Goal: Task Accomplishment & Management: Use online tool/utility

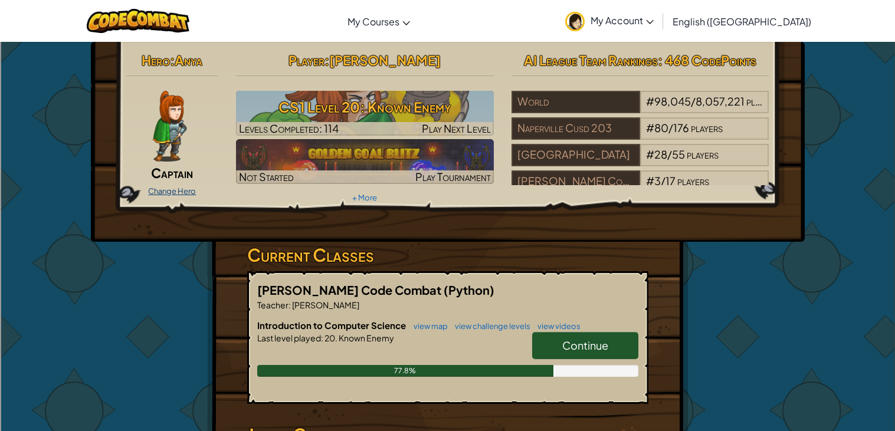
click at [161, 188] on link "Change Hero" at bounding box center [172, 190] width 48 height 9
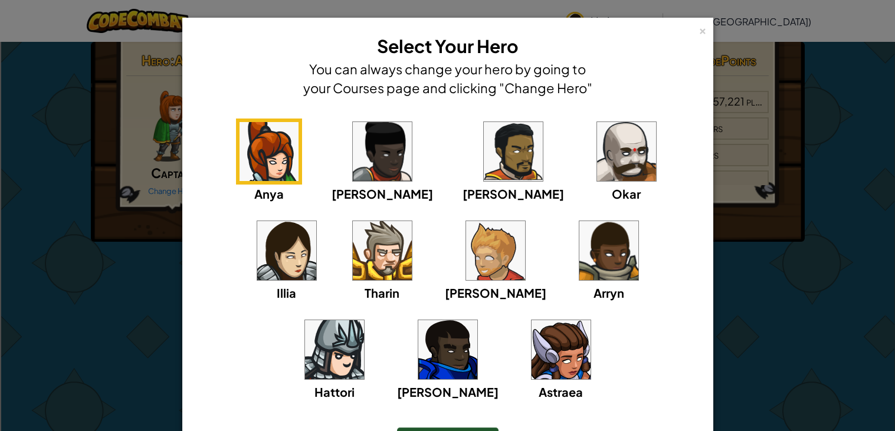
scroll to position [76, 0]
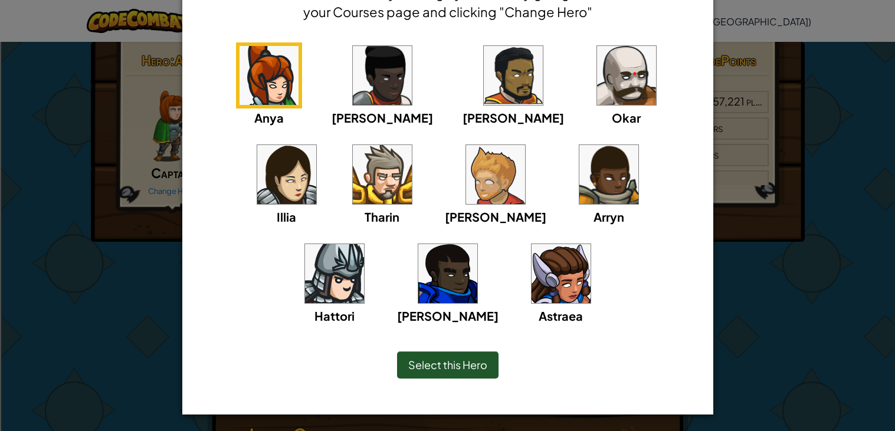
click at [531, 283] on img at bounding box center [560, 273] width 59 height 59
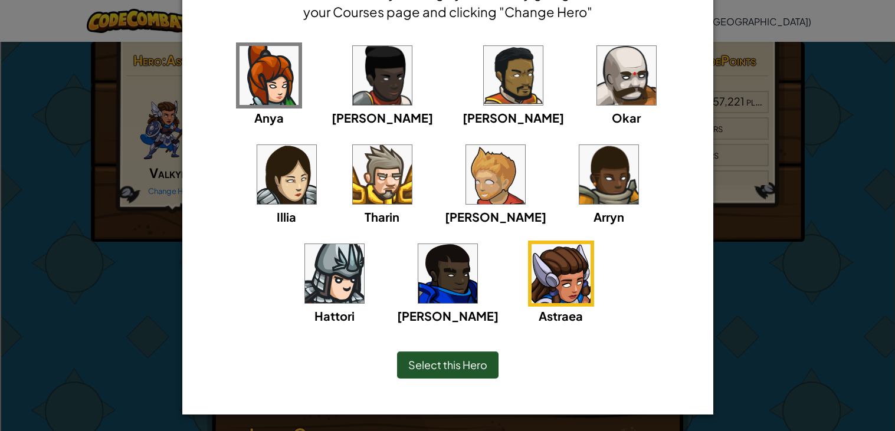
click at [435, 362] on span "Select this Hero" at bounding box center [447, 365] width 79 height 14
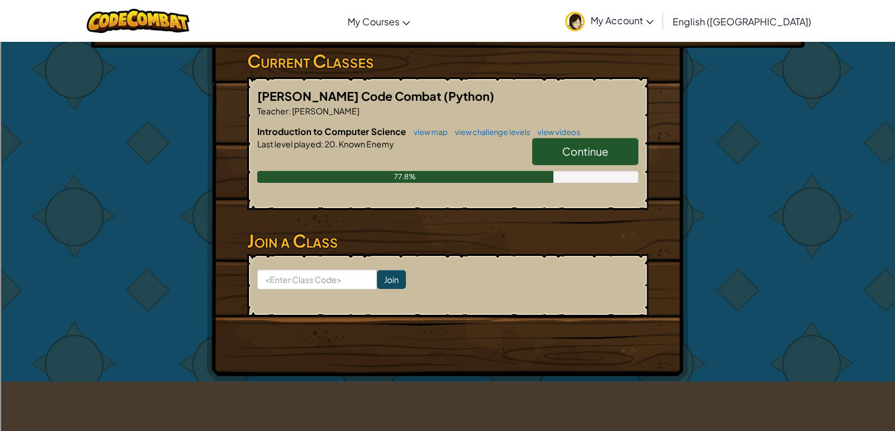
scroll to position [189, 0]
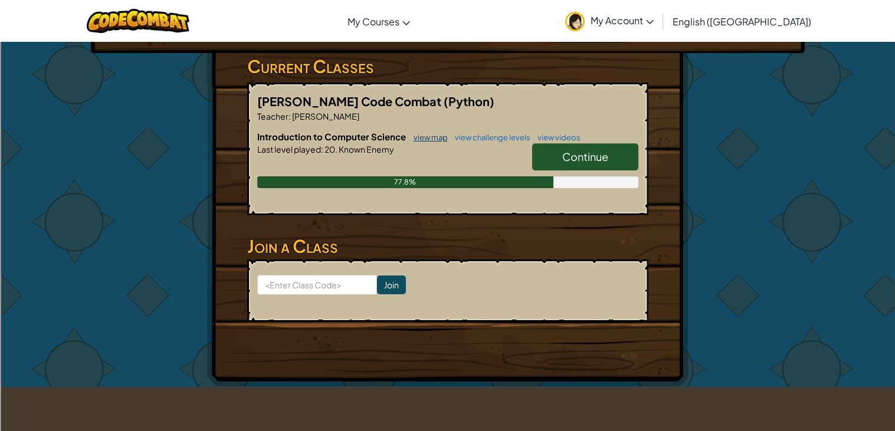
click at [436, 134] on link "view map" at bounding box center [428, 137] width 40 height 9
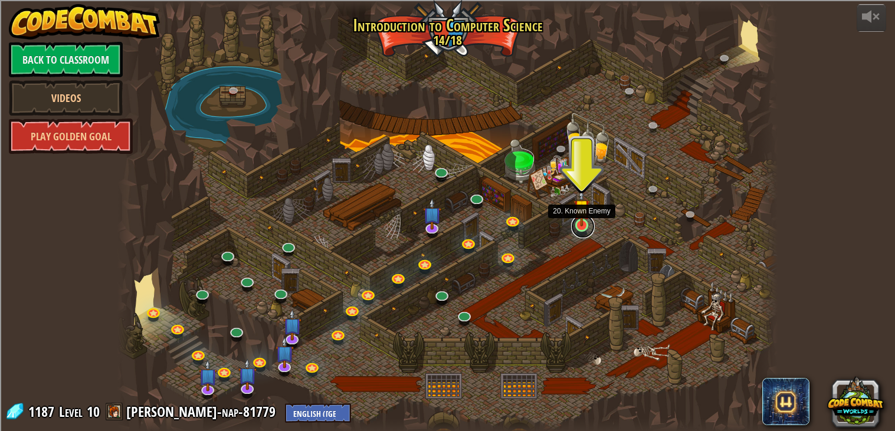
click at [588, 231] on link at bounding box center [583, 227] width 24 height 24
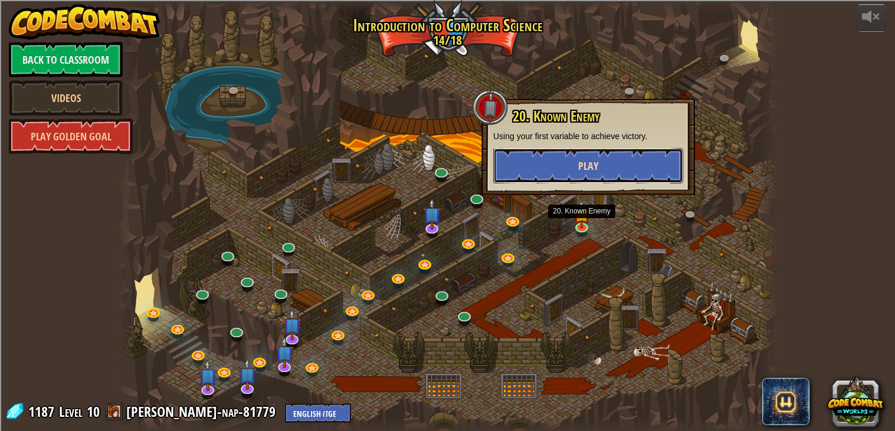
click at [565, 169] on button "Play" at bounding box center [588, 165] width 190 height 35
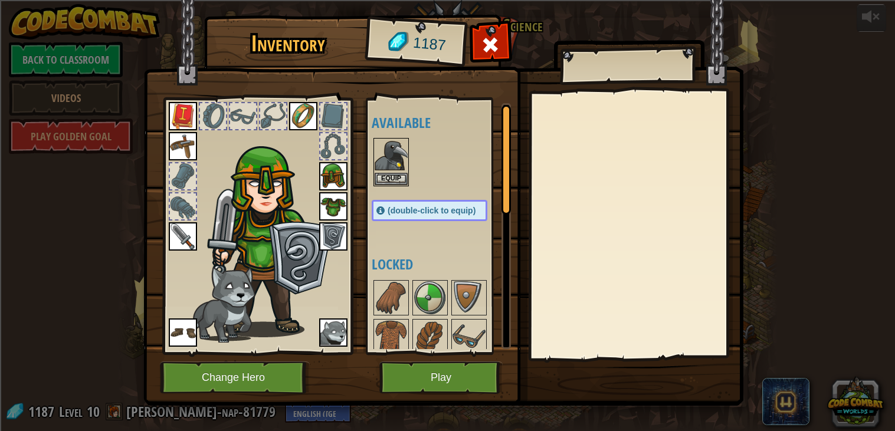
click at [339, 180] on img at bounding box center [333, 176] width 28 height 28
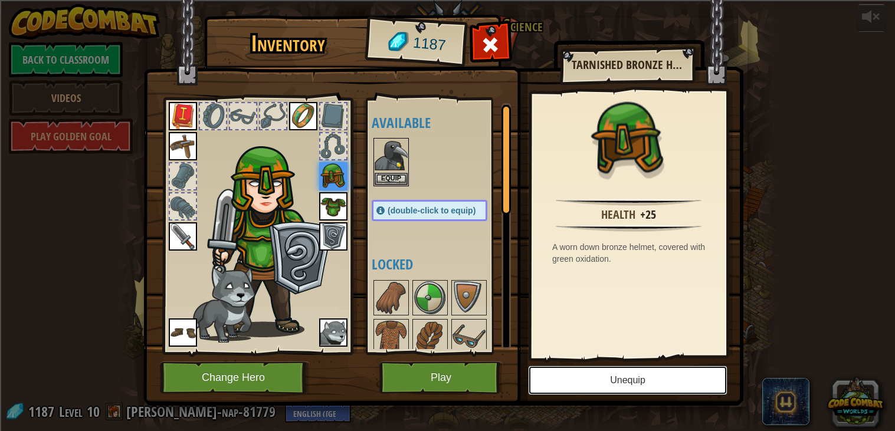
click at [593, 389] on button "Unequip" at bounding box center [627, 380] width 199 height 29
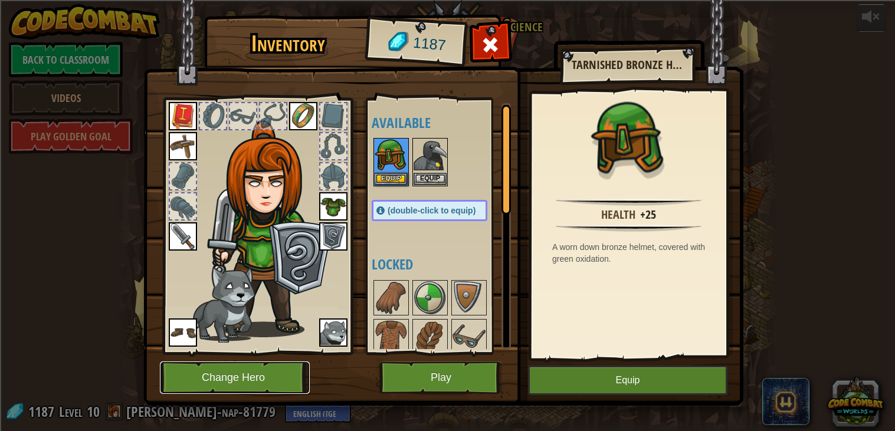
click at [270, 386] on button "Change Hero" at bounding box center [235, 378] width 150 height 32
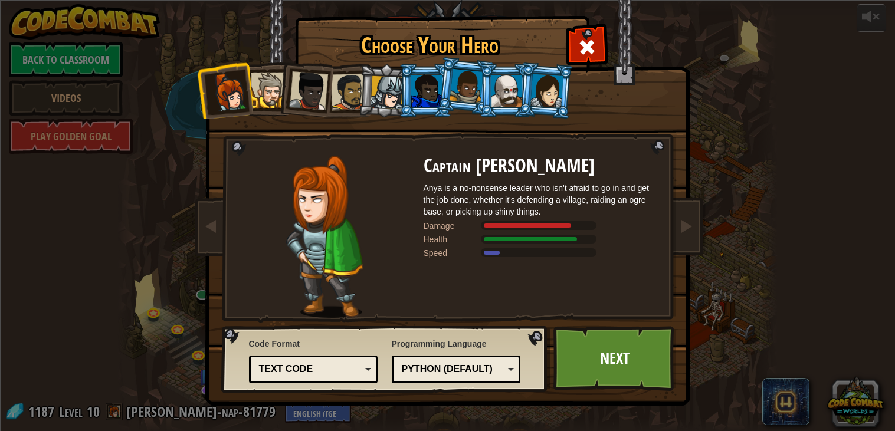
click at [385, 101] on div at bounding box center [387, 93] width 34 height 34
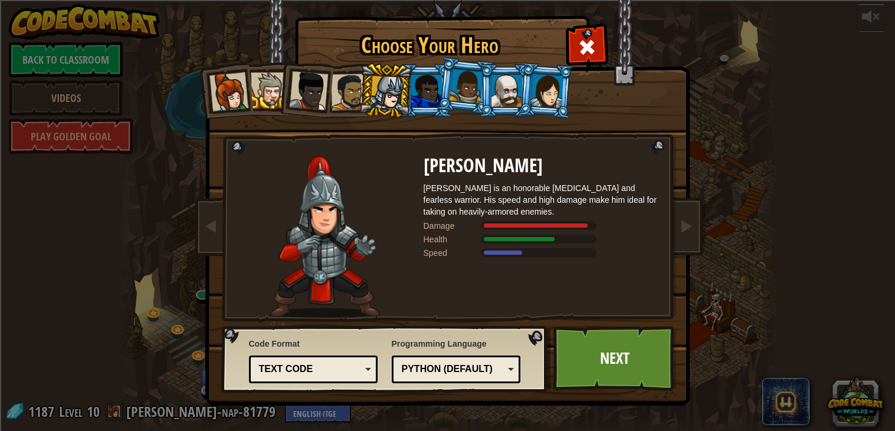
click at [431, 95] on div at bounding box center [426, 91] width 31 height 32
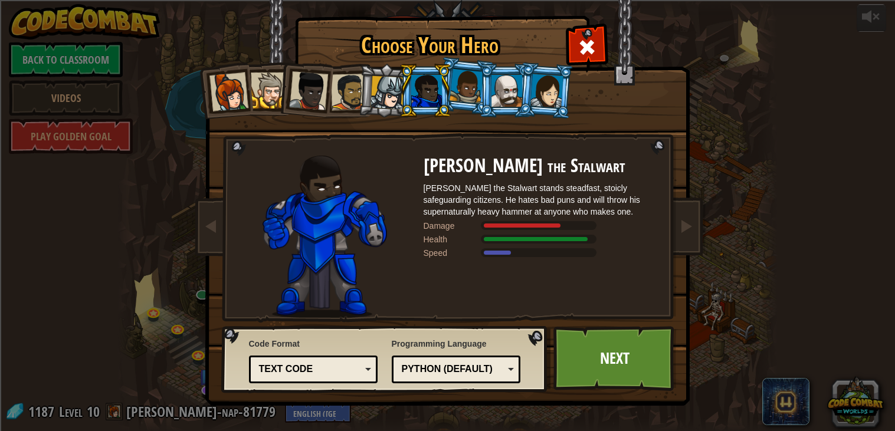
click at [474, 93] on div at bounding box center [466, 86] width 34 height 35
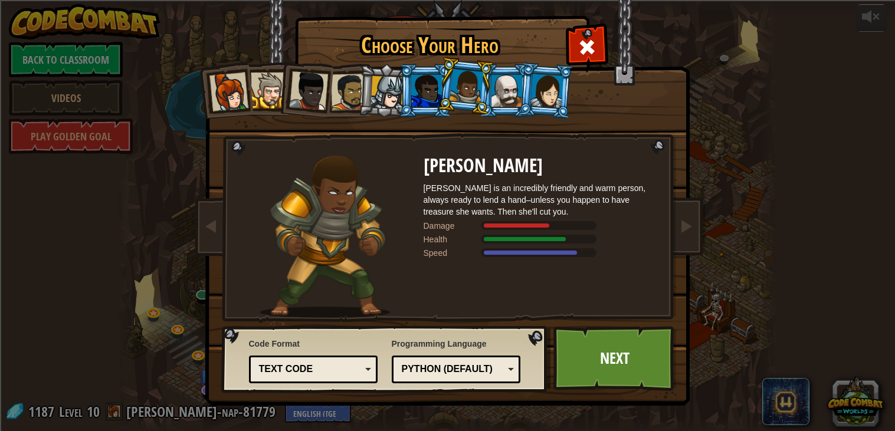
click at [502, 93] on div at bounding box center [506, 91] width 31 height 32
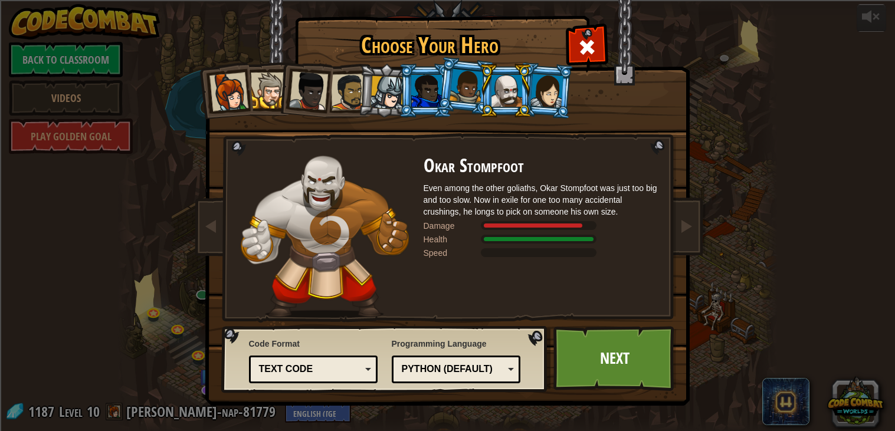
click at [548, 93] on div at bounding box center [546, 91] width 33 height 34
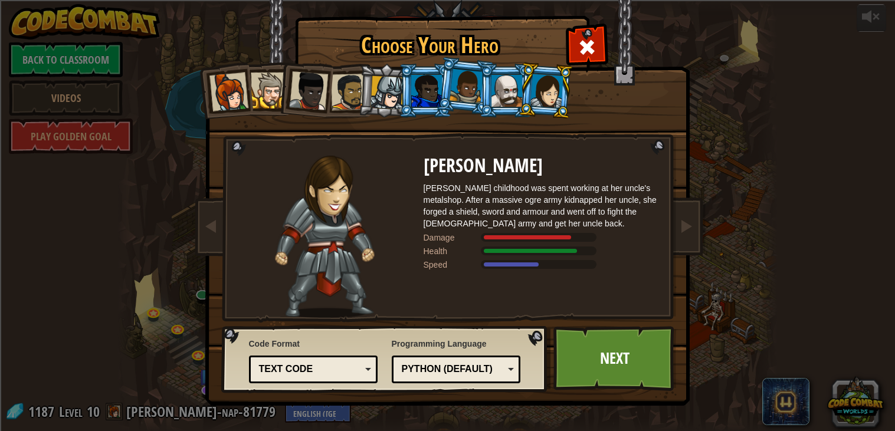
click at [414, 91] on div at bounding box center [426, 91] width 31 height 32
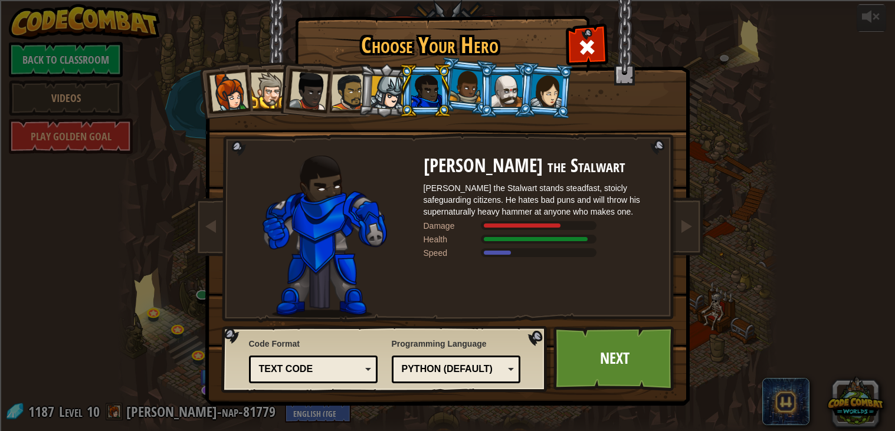
click at [362, 96] on li at bounding box center [385, 91] width 56 height 57
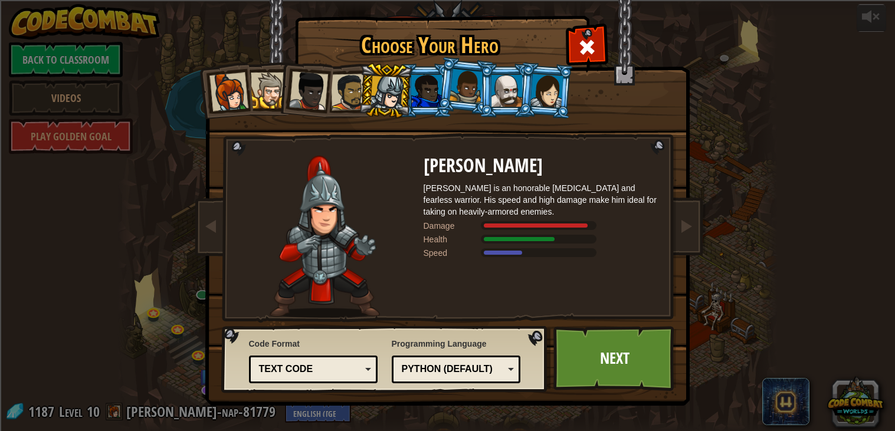
click at [347, 98] on div at bounding box center [348, 92] width 37 height 37
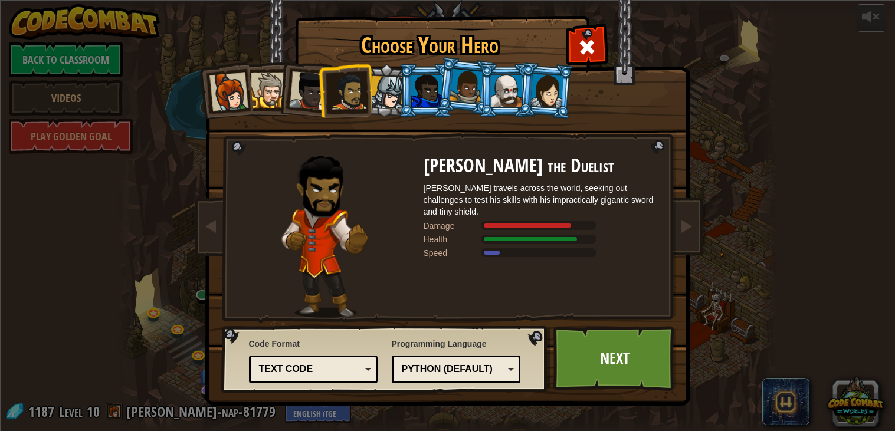
click at [352, 98] on div at bounding box center [348, 92] width 37 height 37
click at [320, 90] on li at bounding box center [345, 90] width 54 height 55
click at [314, 90] on div at bounding box center [308, 90] width 39 height 39
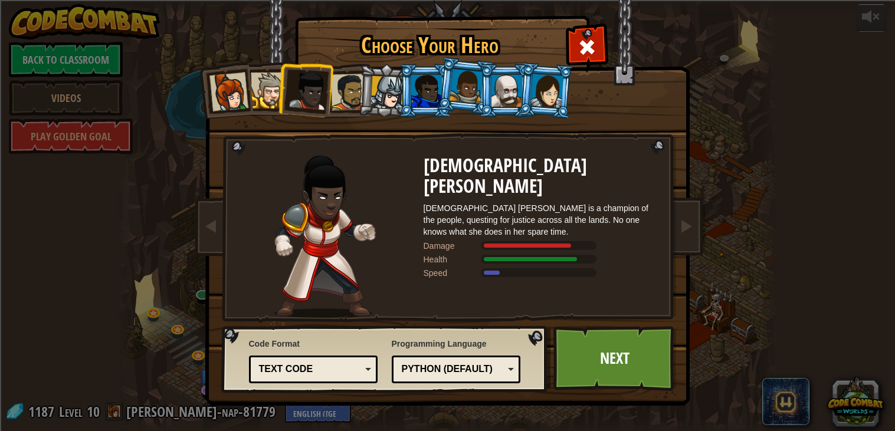
click at [267, 92] on div at bounding box center [269, 91] width 36 height 36
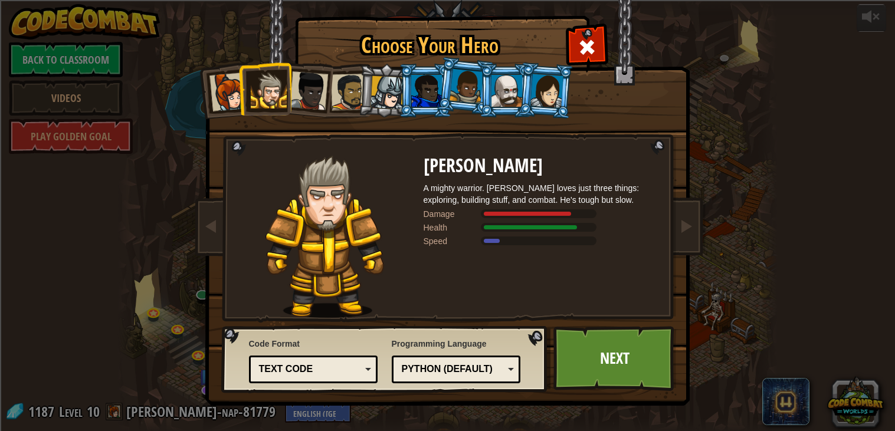
click at [559, 77] on div at bounding box center [546, 91] width 33 height 34
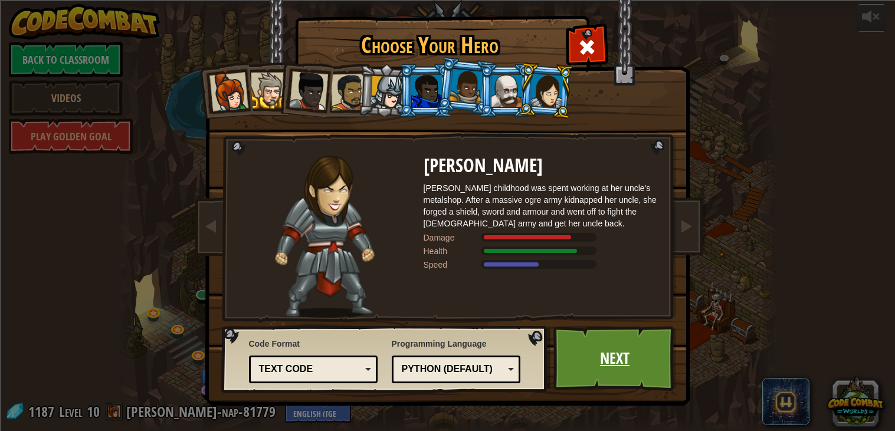
click at [600, 378] on link "Next" at bounding box center [614, 358] width 123 height 65
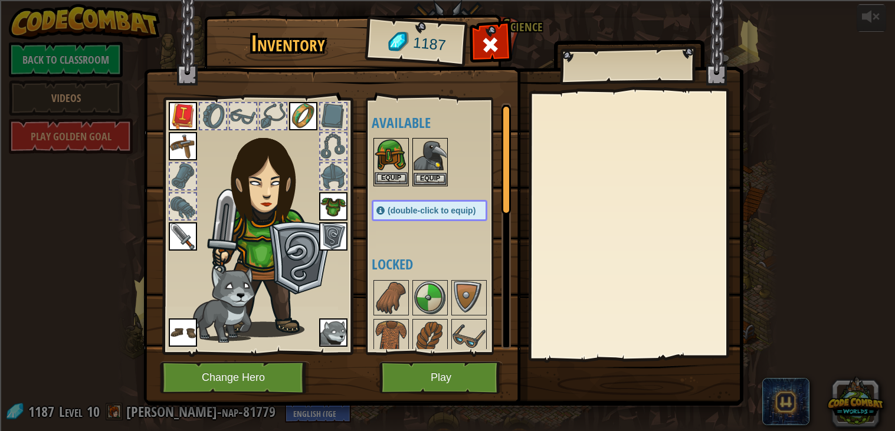
click at [400, 167] on img at bounding box center [391, 155] width 33 height 33
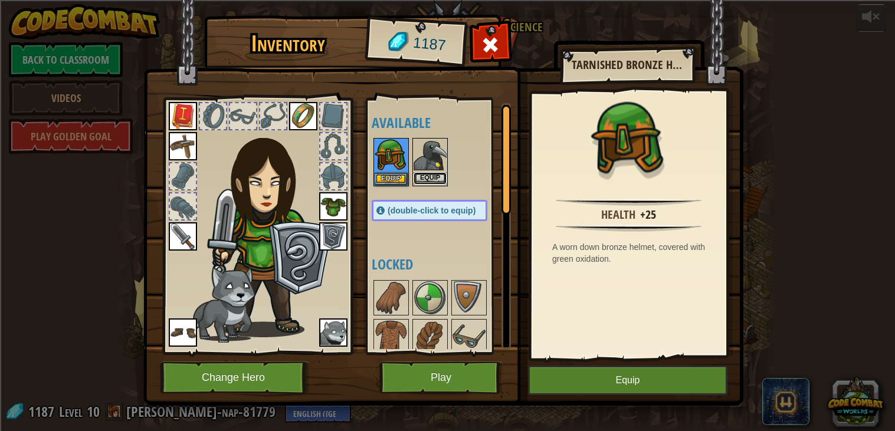
click at [424, 176] on button "Equip" at bounding box center [429, 178] width 33 height 12
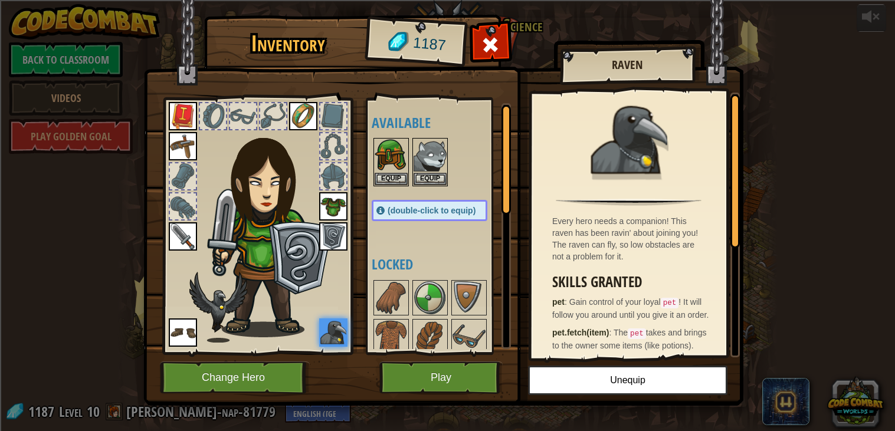
click at [185, 143] on img at bounding box center [183, 146] width 28 height 28
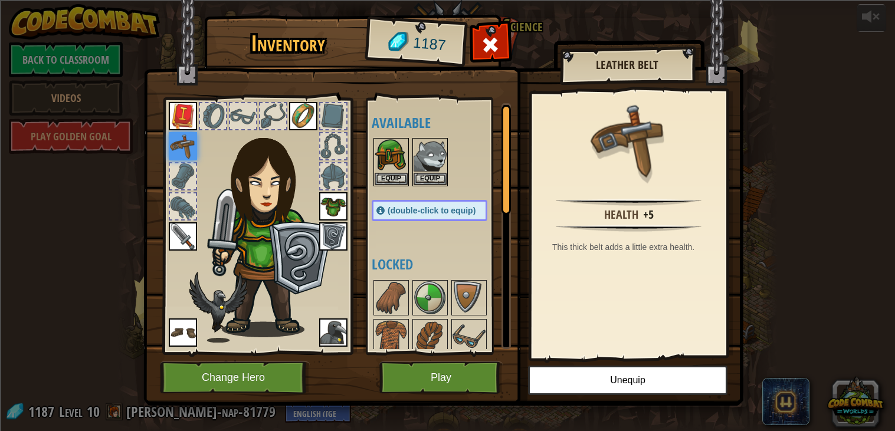
click at [297, 111] on img at bounding box center [303, 116] width 28 height 28
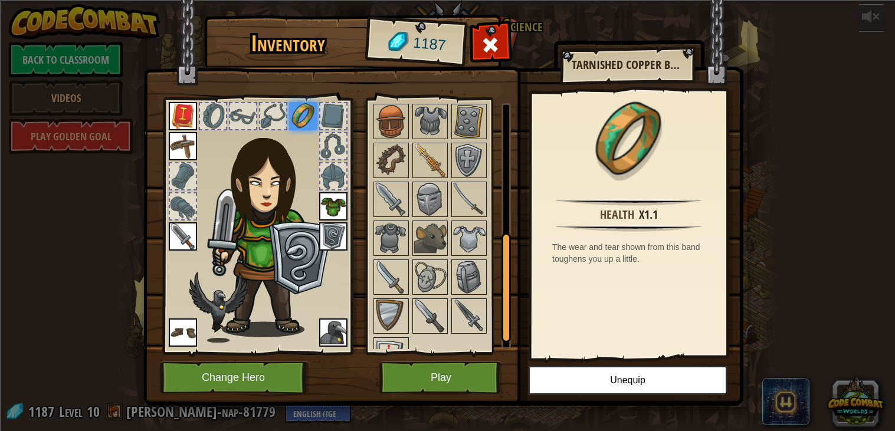
scroll to position [317, 0]
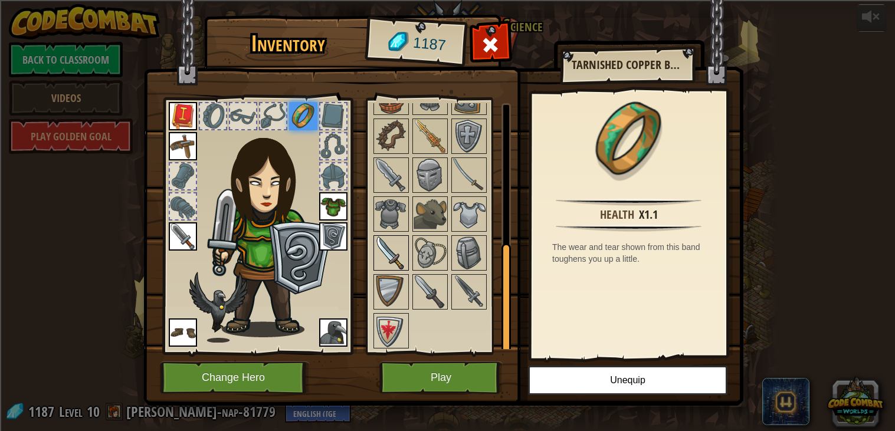
click at [385, 261] on img at bounding box center [391, 252] width 33 height 33
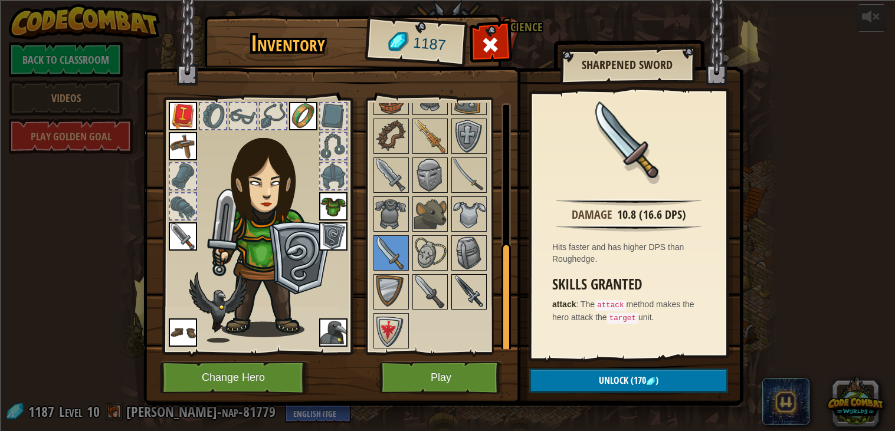
click at [456, 298] on img at bounding box center [468, 291] width 33 height 33
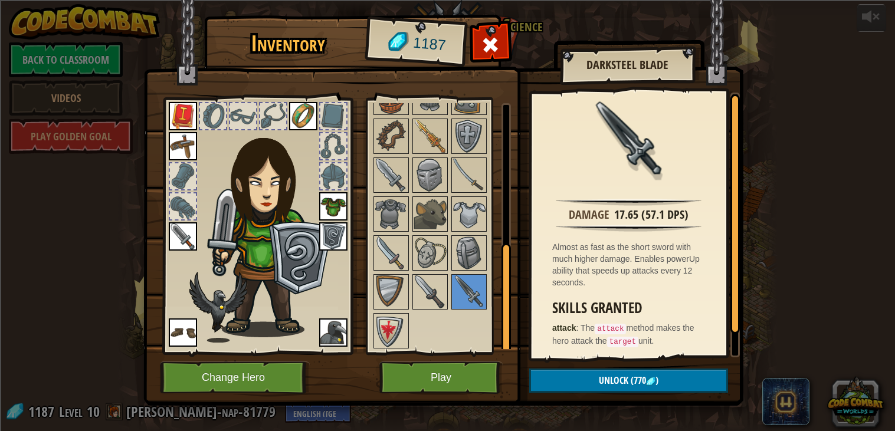
scroll to position [31, 0]
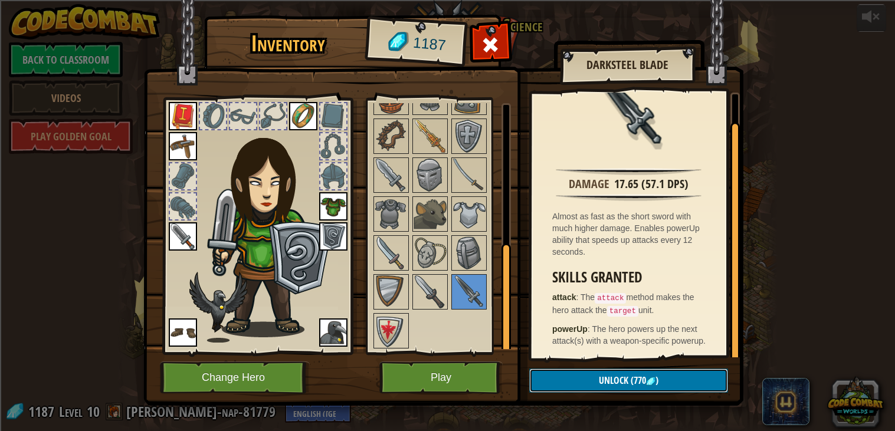
click at [625, 382] on span "Unlock" at bounding box center [613, 380] width 29 height 13
click at [625, 382] on button "Confirm" at bounding box center [628, 381] width 199 height 24
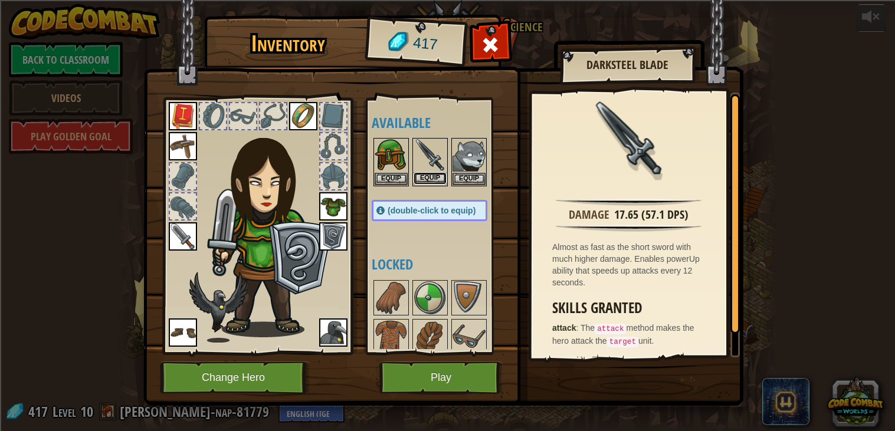
click at [432, 180] on button "Equip" at bounding box center [429, 178] width 33 height 12
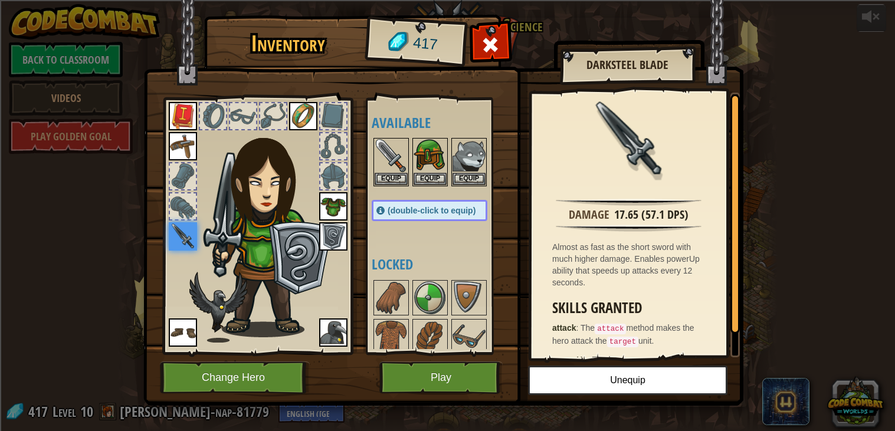
click at [329, 206] on img at bounding box center [333, 206] width 28 height 28
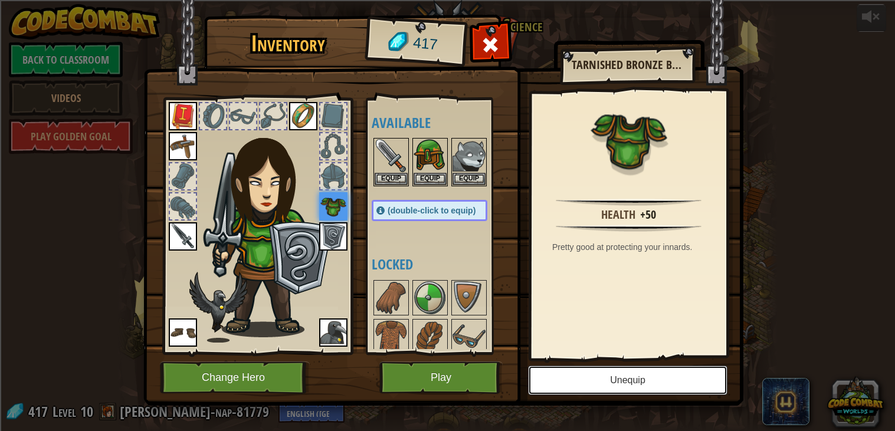
click at [660, 372] on button "Unequip" at bounding box center [627, 380] width 199 height 29
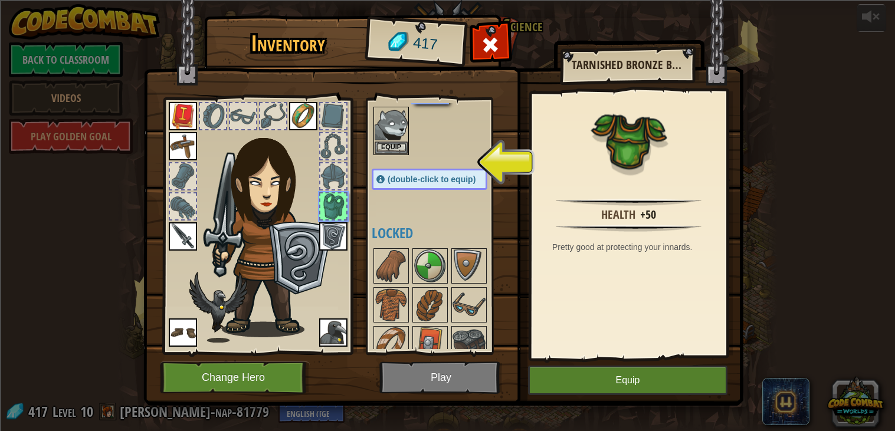
scroll to position [85, 0]
click at [459, 176] on span "(double-click to equip)" at bounding box center [431, 177] width 88 height 9
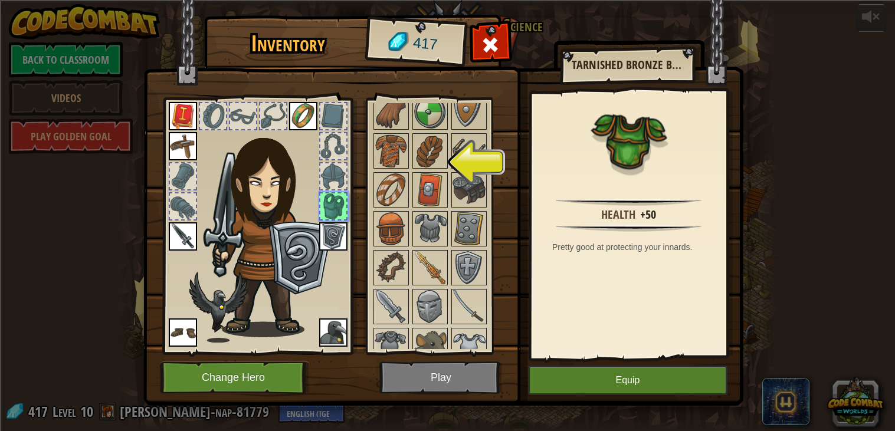
scroll to position [239, 0]
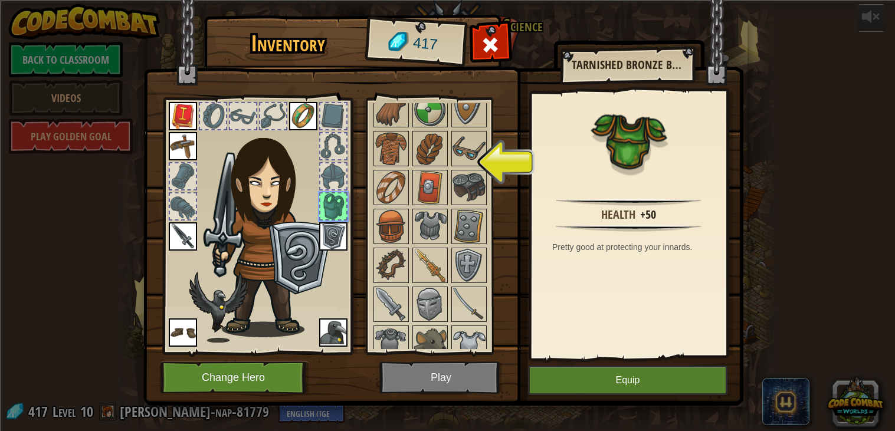
click at [333, 208] on div at bounding box center [333, 206] width 26 height 26
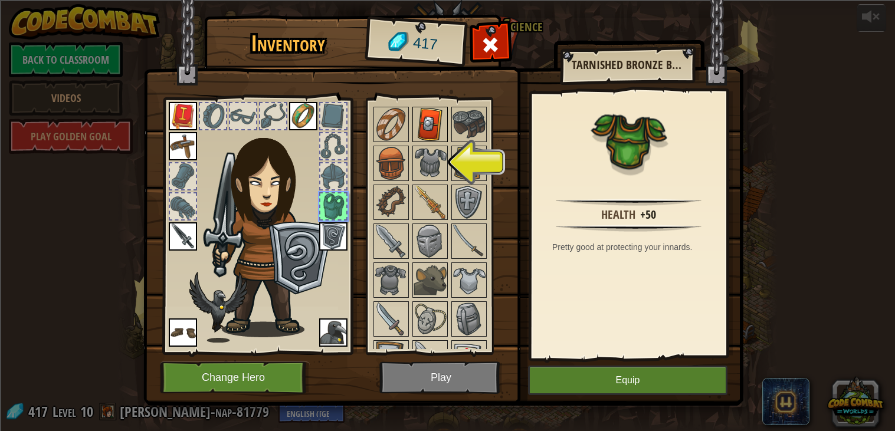
scroll to position [301, 0]
click at [428, 163] on img at bounding box center [429, 164] width 33 height 33
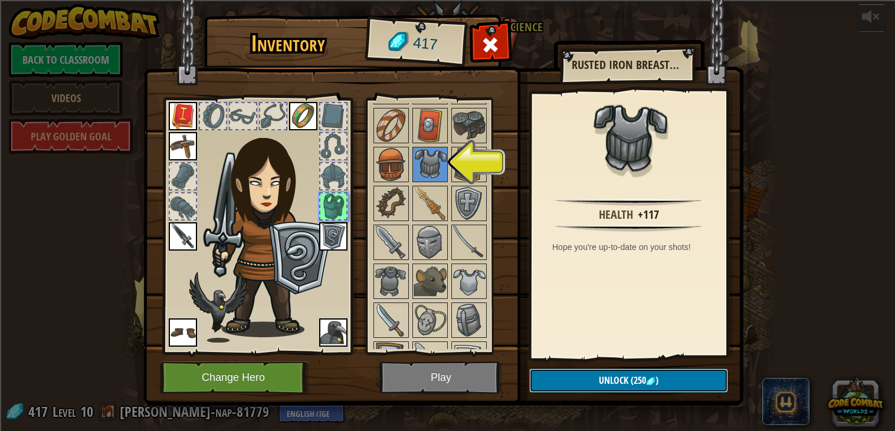
click at [655, 381] on span ")" at bounding box center [656, 380] width 3 height 13
click at [655, 381] on button "Confirm" at bounding box center [628, 381] width 199 height 24
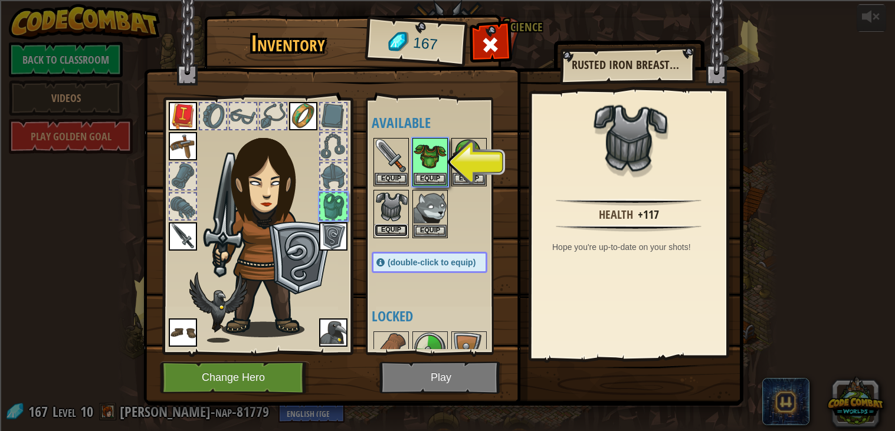
click at [390, 231] on button "Equip" at bounding box center [391, 230] width 33 height 12
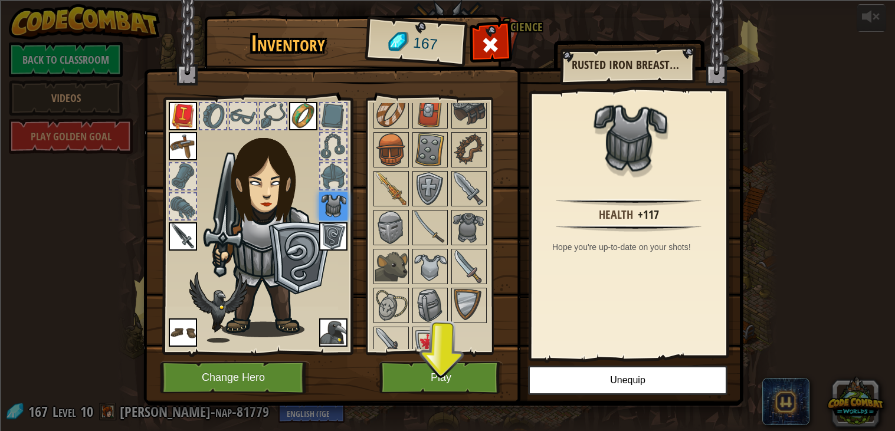
scroll to position [317, 0]
click at [432, 266] on img at bounding box center [429, 265] width 33 height 33
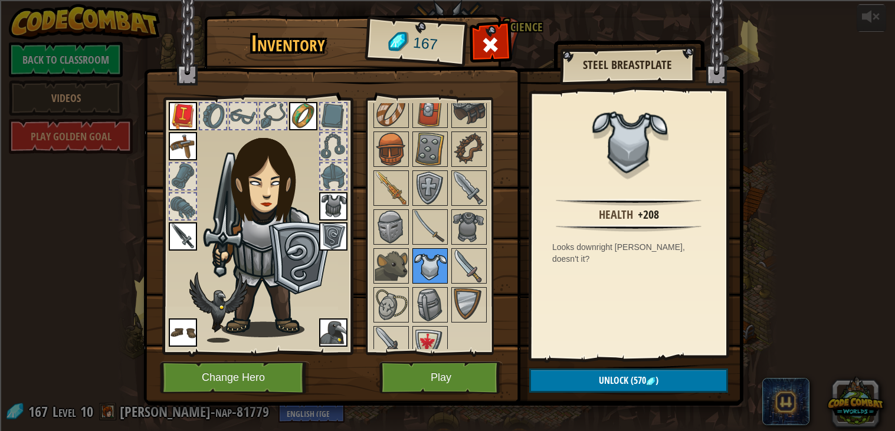
click at [436, 267] on img at bounding box center [429, 265] width 33 height 33
click at [190, 336] on img at bounding box center [183, 332] width 28 height 28
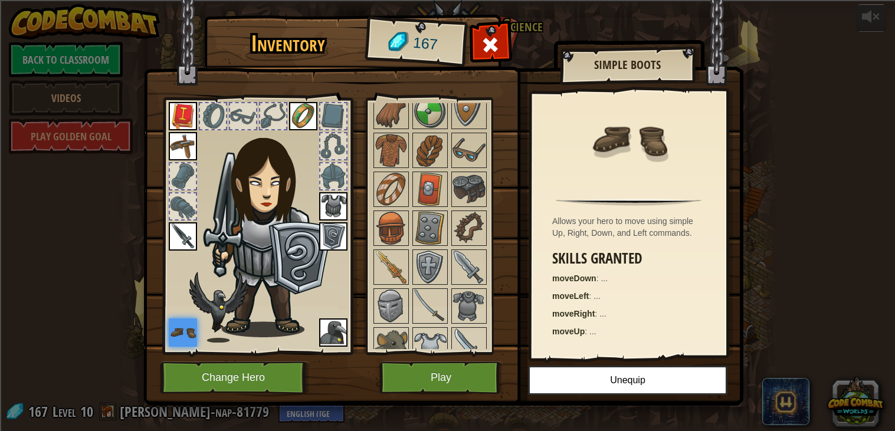
scroll to position [236, 0]
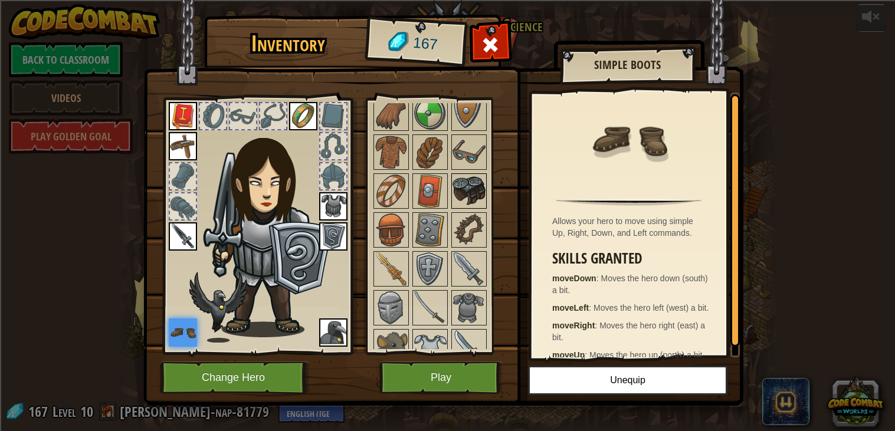
click at [475, 193] on img at bounding box center [468, 191] width 33 height 33
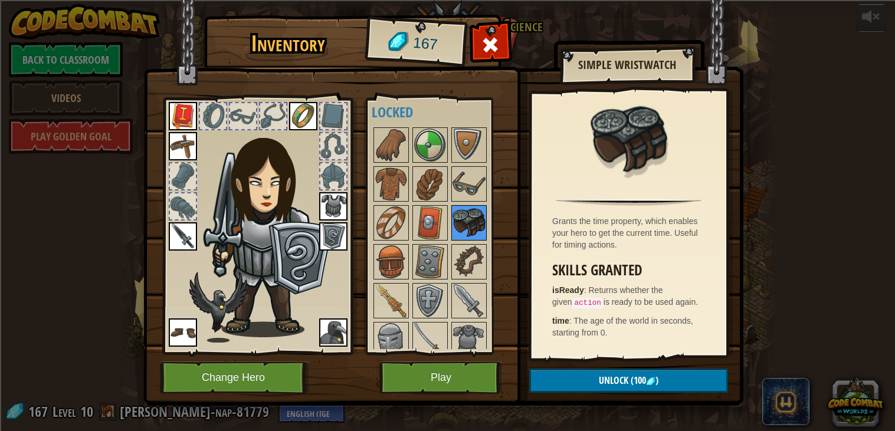
scroll to position [205, 0]
click at [327, 178] on div at bounding box center [333, 176] width 26 height 26
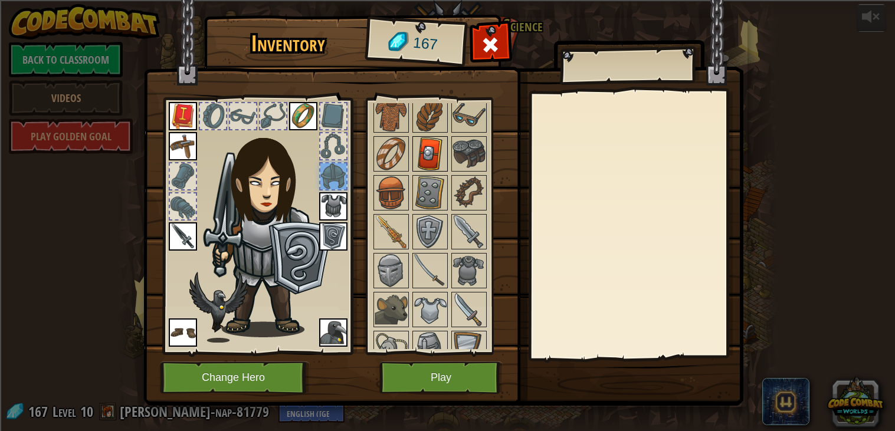
scroll to position [330, 0]
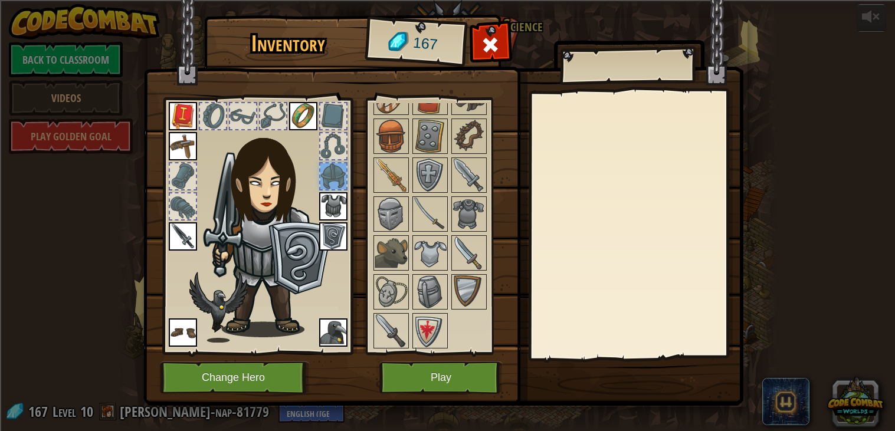
click at [347, 151] on div at bounding box center [333, 146] width 28 height 28
click at [341, 139] on div at bounding box center [333, 146] width 26 height 26
click at [336, 116] on div at bounding box center [333, 116] width 26 height 26
click at [275, 113] on div at bounding box center [273, 116] width 26 height 26
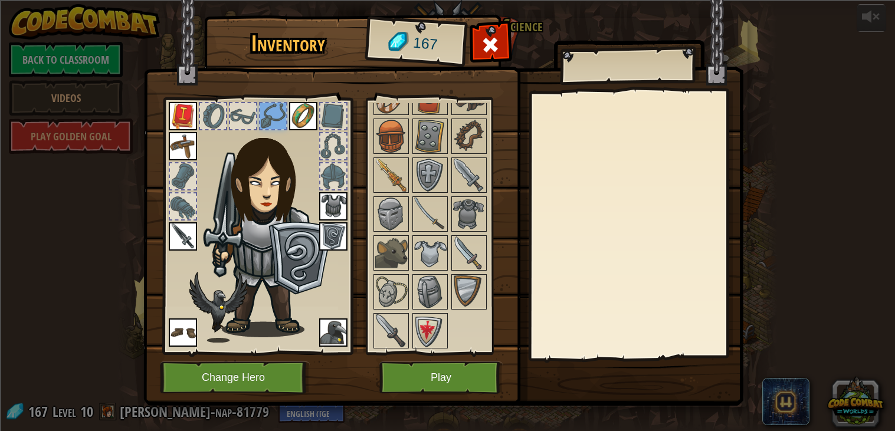
click at [245, 116] on div at bounding box center [243, 116] width 26 height 26
click at [224, 119] on div at bounding box center [213, 116] width 26 height 26
click at [180, 182] on div at bounding box center [183, 176] width 26 height 26
click at [180, 195] on div at bounding box center [183, 206] width 26 height 26
click at [452, 378] on button "Play" at bounding box center [440, 378] width 123 height 32
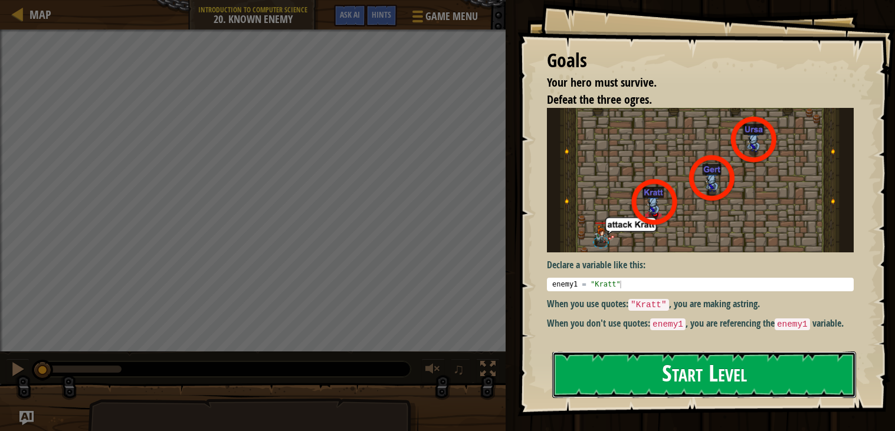
click at [690, 380] on button "Start Level" at bounding box center [704, 375] width 304 height 47
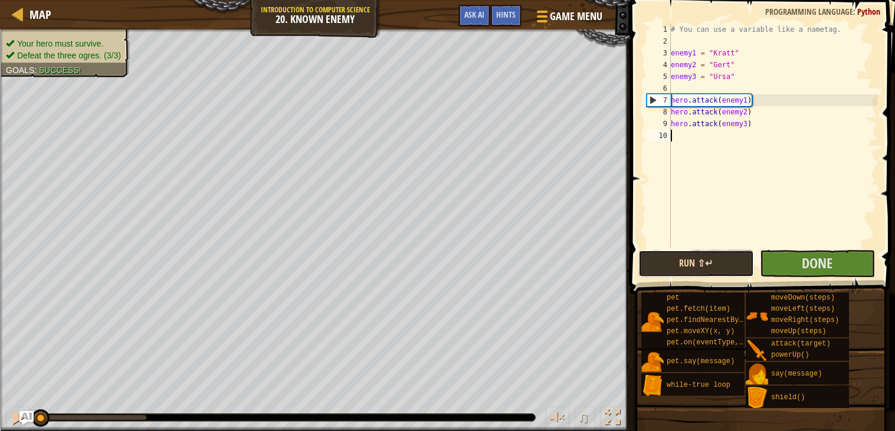
click at [684, 272] on button "Run ⇧↵" at bounding box center [696, 263] width 116 height 27
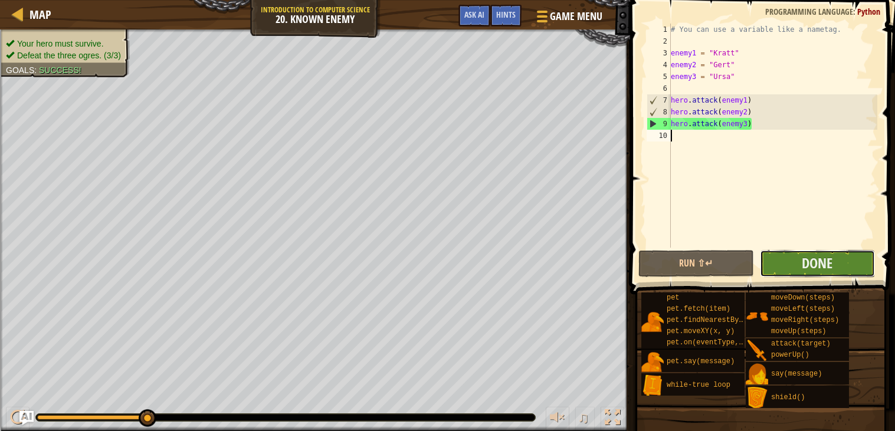
click at [766, 267] on button "Done" at bounding box center [818, 263] width 116 height 27
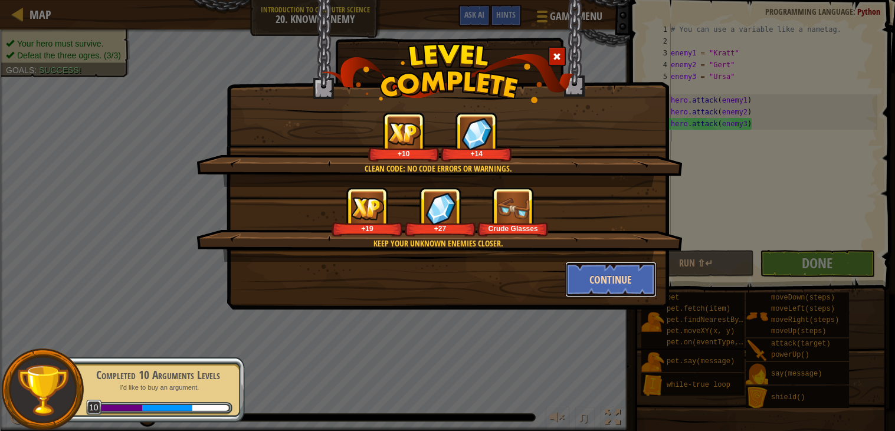
click at [608, 290] on button "Continue" at bounding box center [610, 279] width 91 height 35
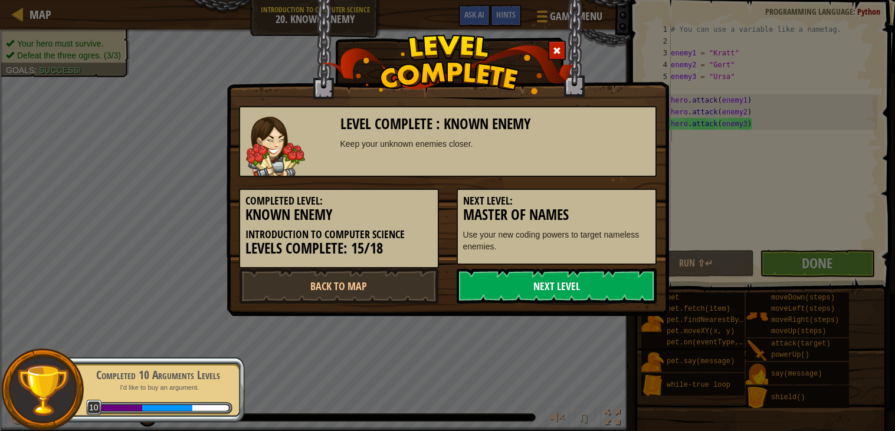
click at [584, 288] on link "Next Level" at bounding box center [556, 285] width 200 height 35
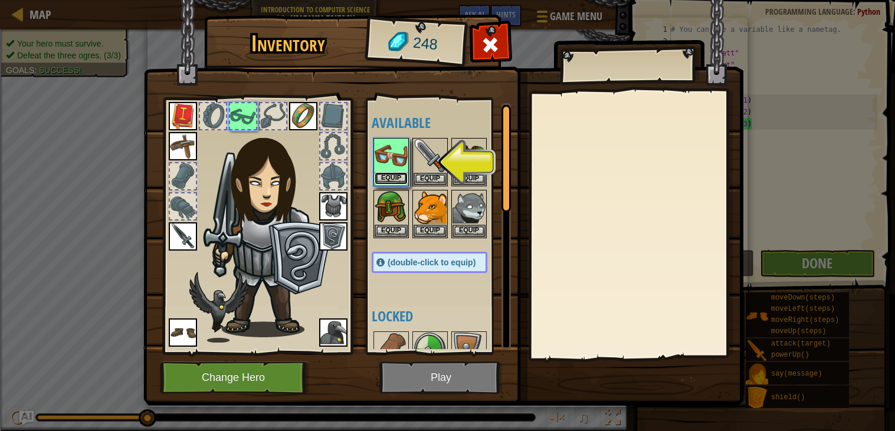
click at [400, 176] on button "Equip" at bounding box center [391, 178] width 33 height 12
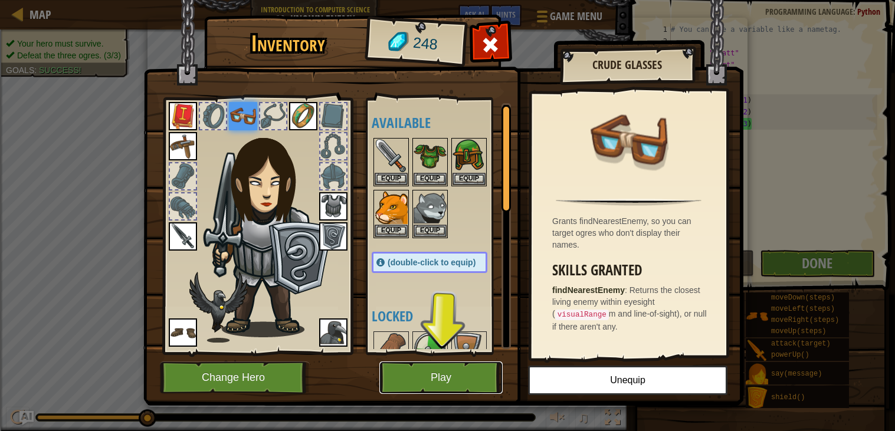
click at [450, 376] on button "Play" at bounding box center [440, 378] width 123 height 32
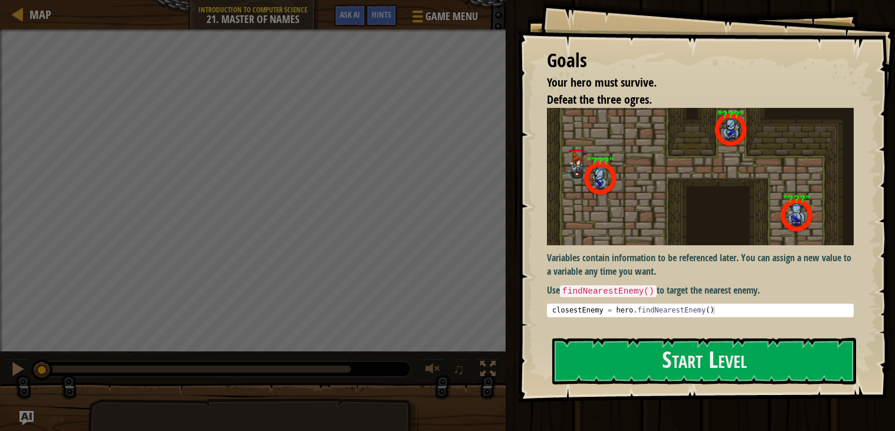
click at [785, 392] on div "Goals Your hero must survive. Defeat the three ogres. Variables contain informa…" at bounding box center [705, 201] width 377 height 403
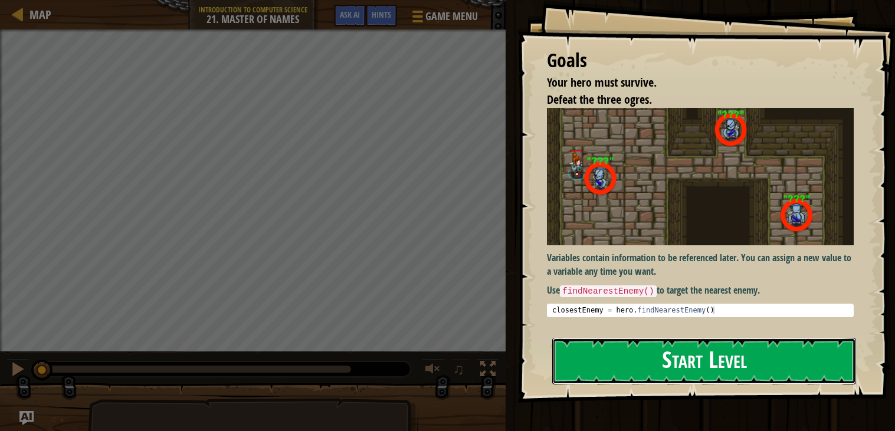
click at [807, 356] on button "Start Level" at bounding box center [704, 361] width 304 height 47
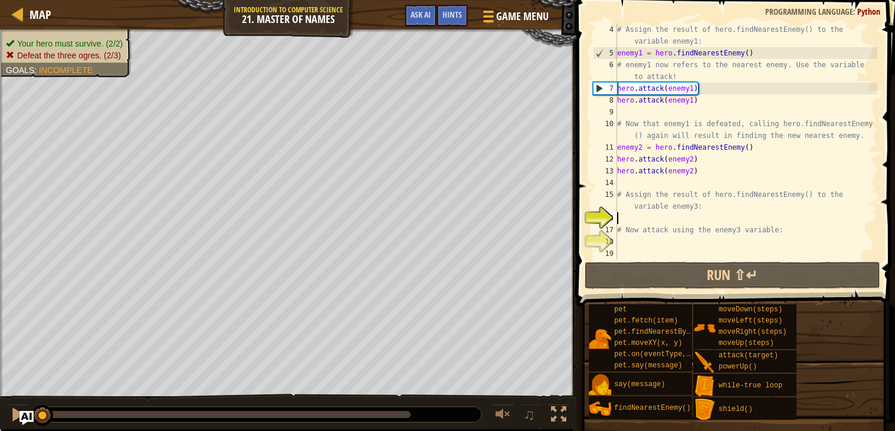
scroll to position [35, 0]
click at [698, 291] on span at bounding box center [737, 136] width 328 height 341
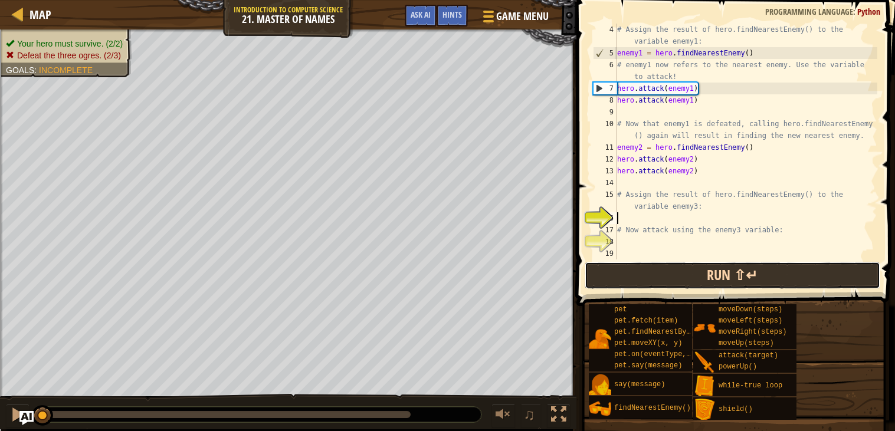
click at [702, 280] on button "Run ⇧↵" at bounding box center [731, 275] width 295 height 27
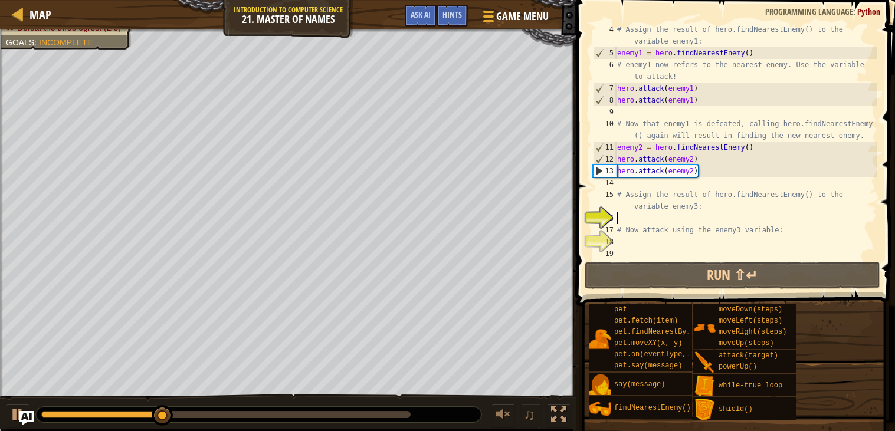
click at [693, 172] on div "# Assign the result of hero.findNearestEnemy() to the variable enemy1: enemy1 =…" at bounding box center [746, 159] width 262 height 271
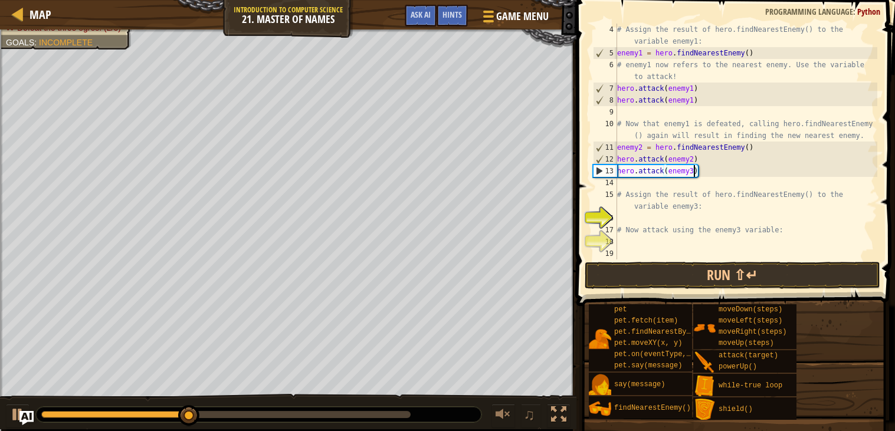
scroll to position [5, 5]
click at [727, 277] on button "Run ⇧↵" at bounding box center [731, 275] width 295 height 27
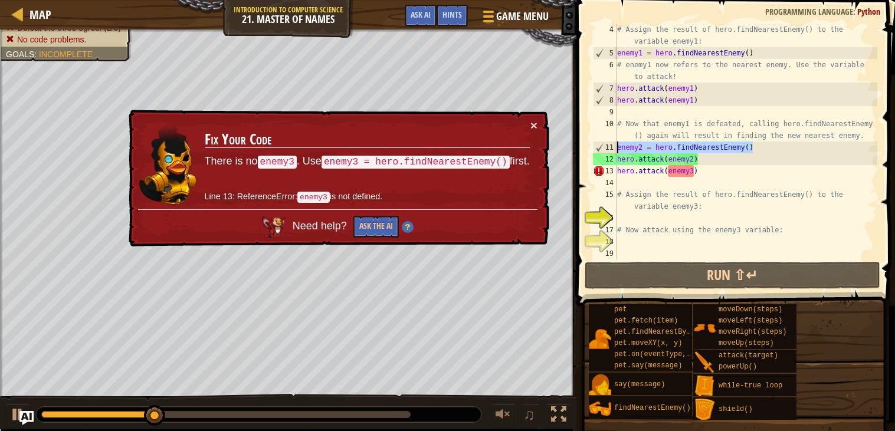
drag, startPoint x: 762, startPoint y: 150, endPoint x: 617, endPoint y: 146, distance: 144.6
click at [617, 146] on div "# Assign the result of hero.findNearestEnemy() to the variable enemy1: enemy1 =…" at bounding box center [746, 159] width 262 height 271
click at [618, 169] on div "# Assign the result of hero.findNearestEnemy() to the variable enemy1: enemy1 =…" at bounding box center [746, 159] width 262 height 271
type textarea "hero.attack(enemy3)"
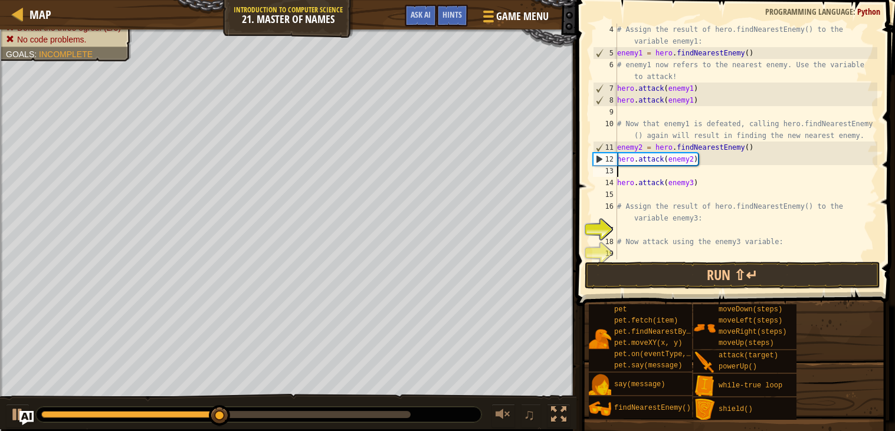
click at [625, 170] on div "# Assign the result of hero.findNearestEnemy() to the variable enemy1: enemy1 =…" at bounding box center [746, 159] width 262 height 271
paste textarea "enemy2 = hero.findNearestEnemy()"
click at [642, 168] on div "# Assign the result of hero.findNearestEnemy() to the variable enemy1: enemy1 =…" at bounding box center [746, 159] width 262 height 271
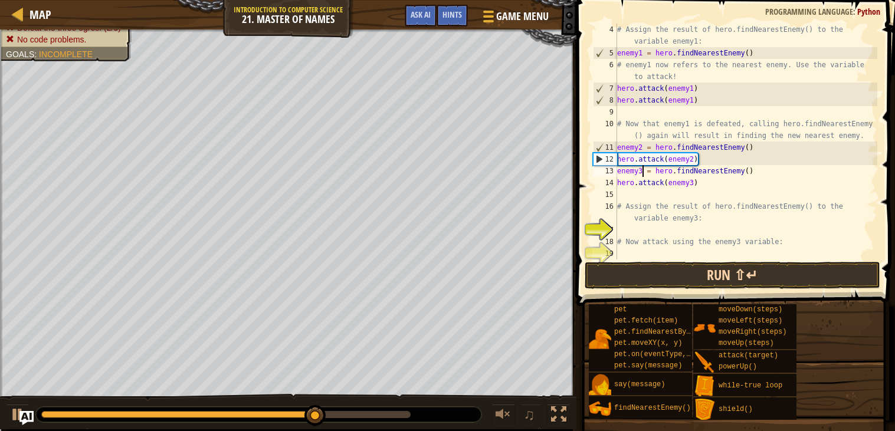
type textarea "enemy3 = hero.findNearestEnemy()"
click at [708, 276] on button "Run ⇧↵" at bounding box center [731, 275] width 295 height 27
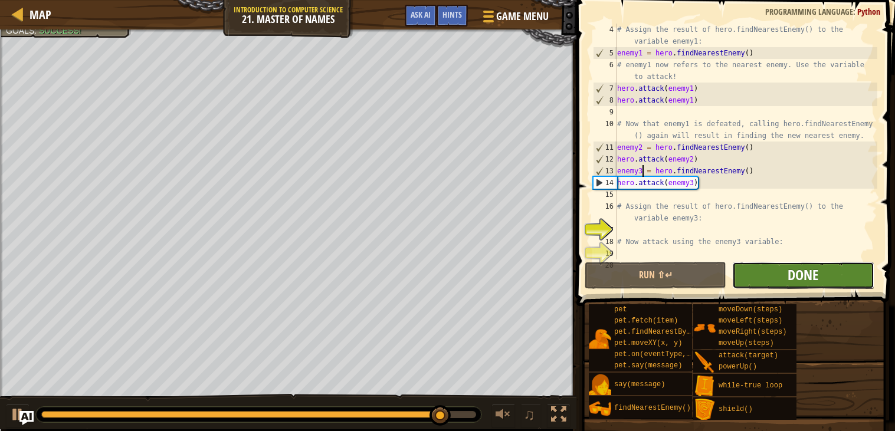
click at [800, 282] on span "Done" at bounding box center [802, 274] width 31 height 19
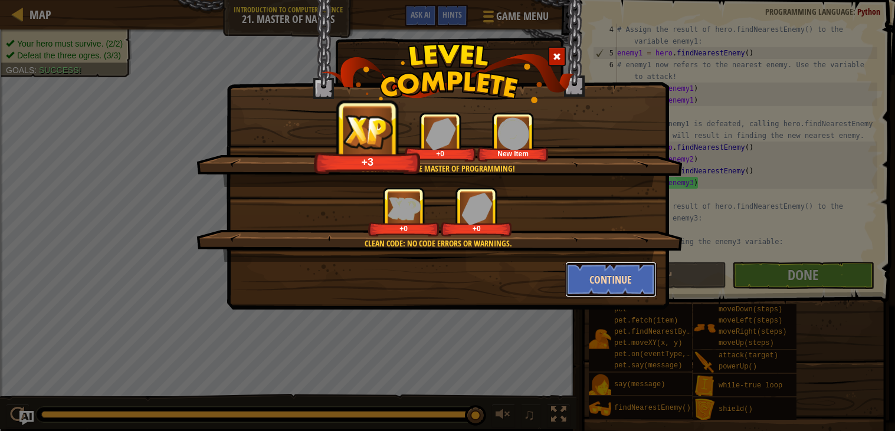
click at [608, 281] on button "Continue" at bounding box center [610, 279] width 91 height 35
